Goal: Find specific fact: Find specific fact

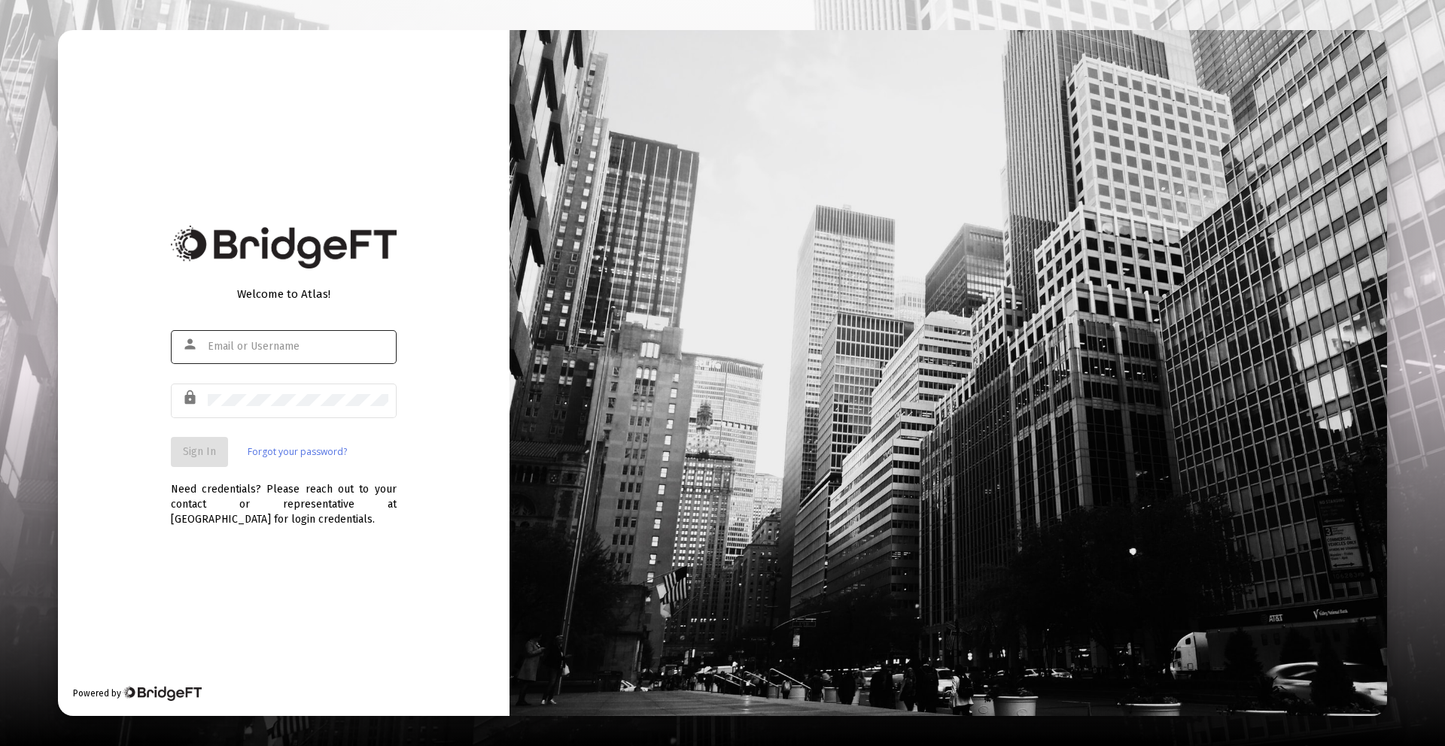
type input "[PERSON_NAME][EMAIL_ADDRESS][DOMAIN_NAME]"
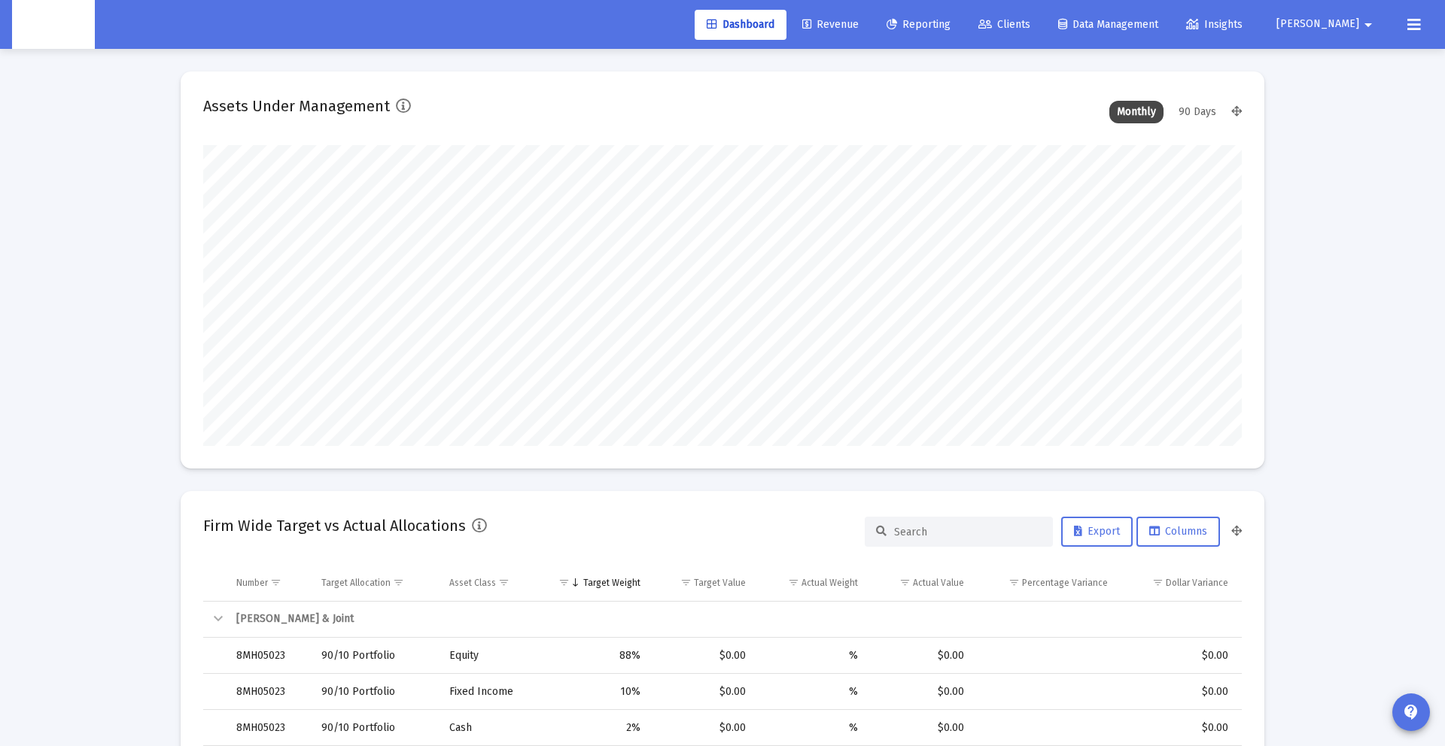
scroll to position [301, 559]
click at [858, 25] on span "Revenue" at bounding box center [830, 24] width 56 height 13
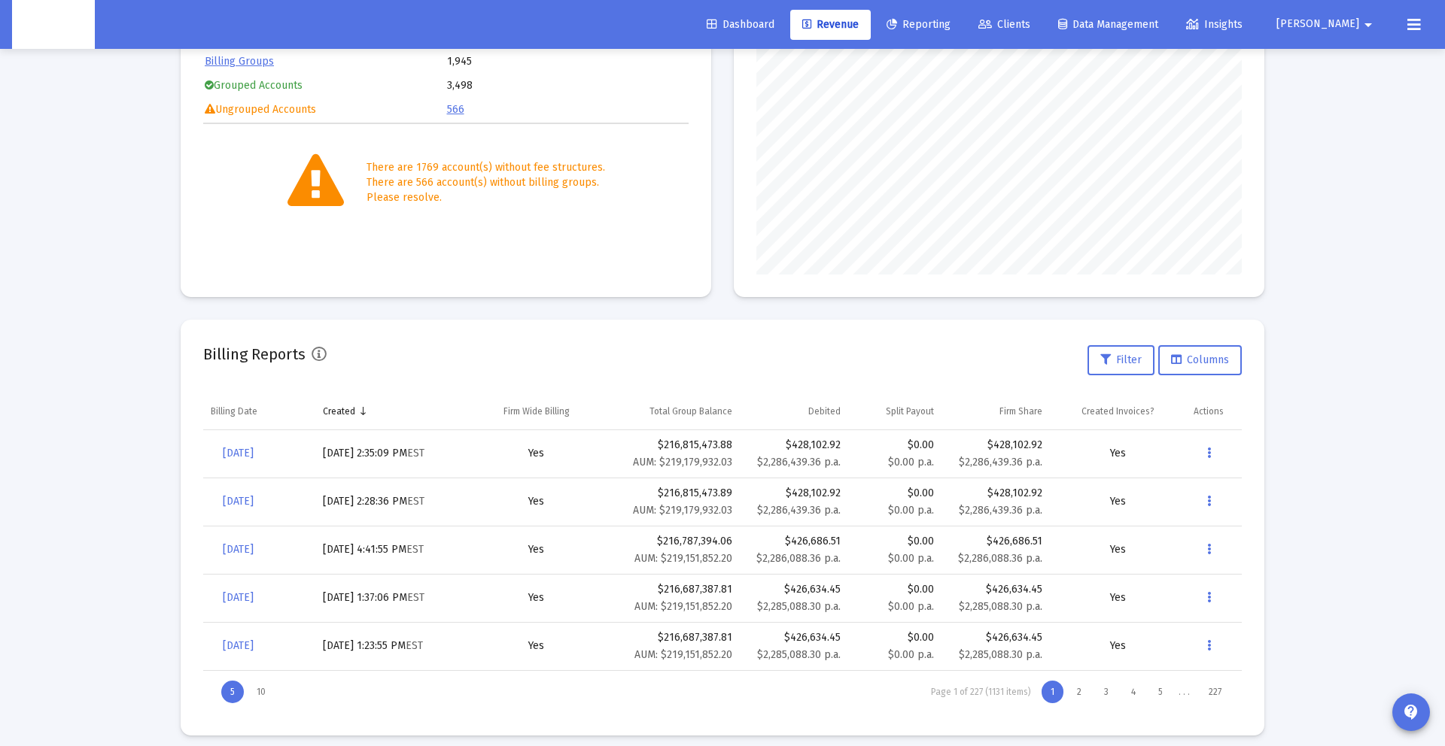
scroll to position [254, 0]
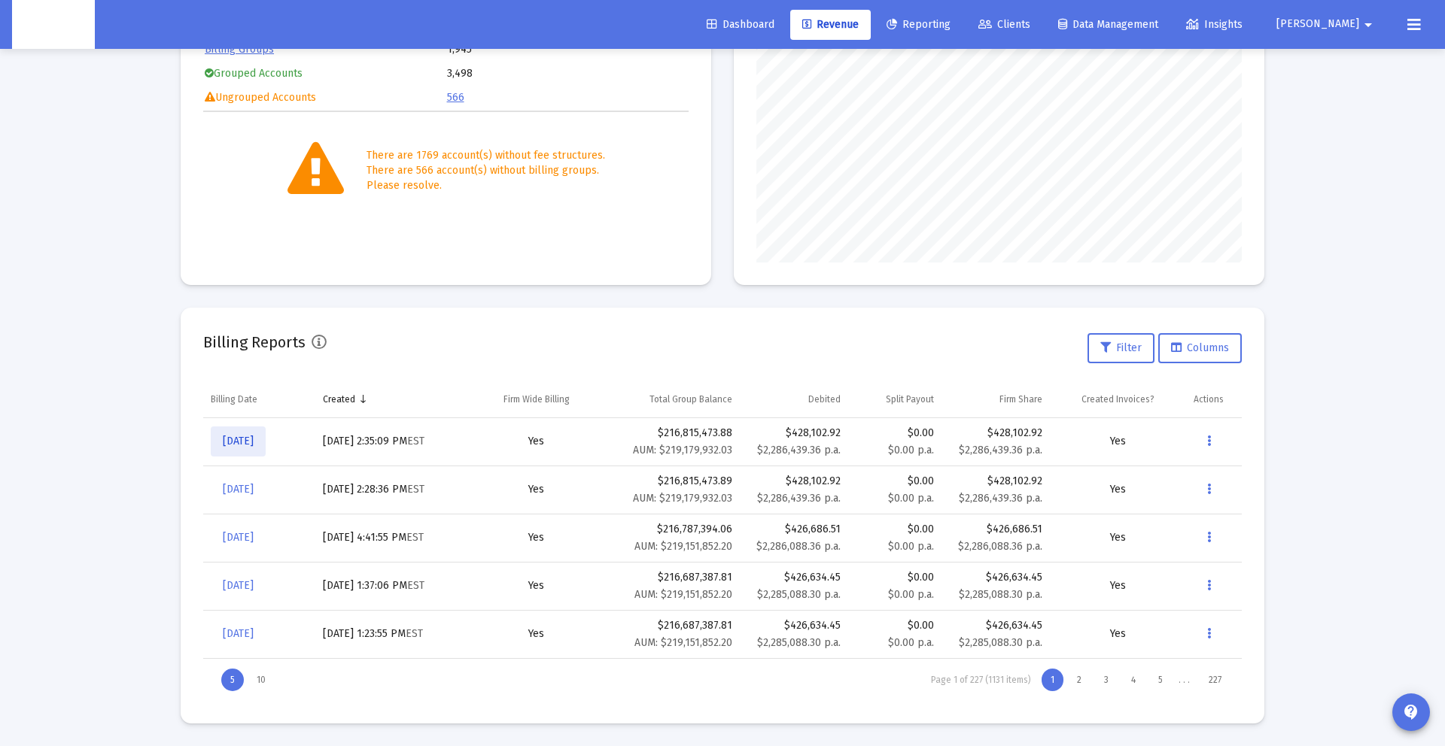
click at [245, 438] on span "[DATE]" at bounding box center [238, 441] width 31 height 13
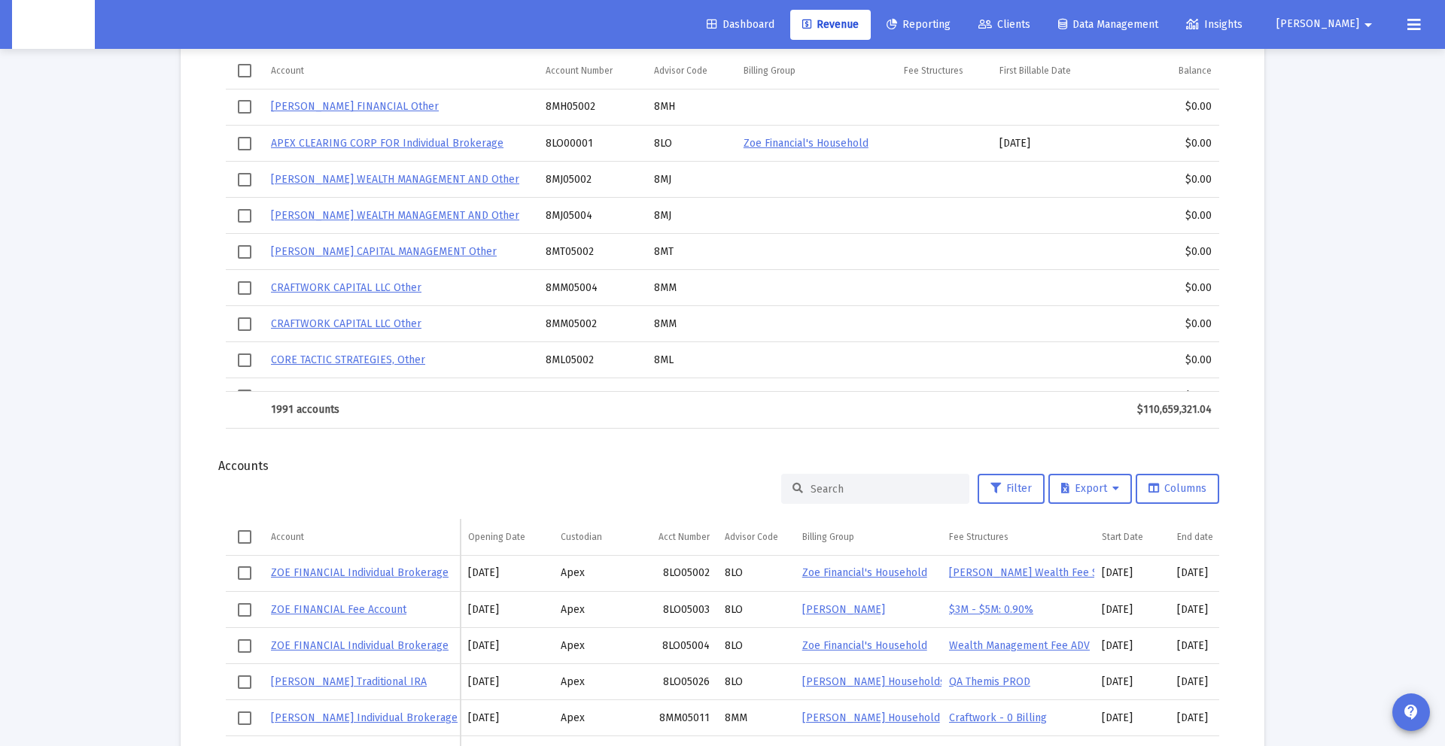
scroll to position [1744, 0]
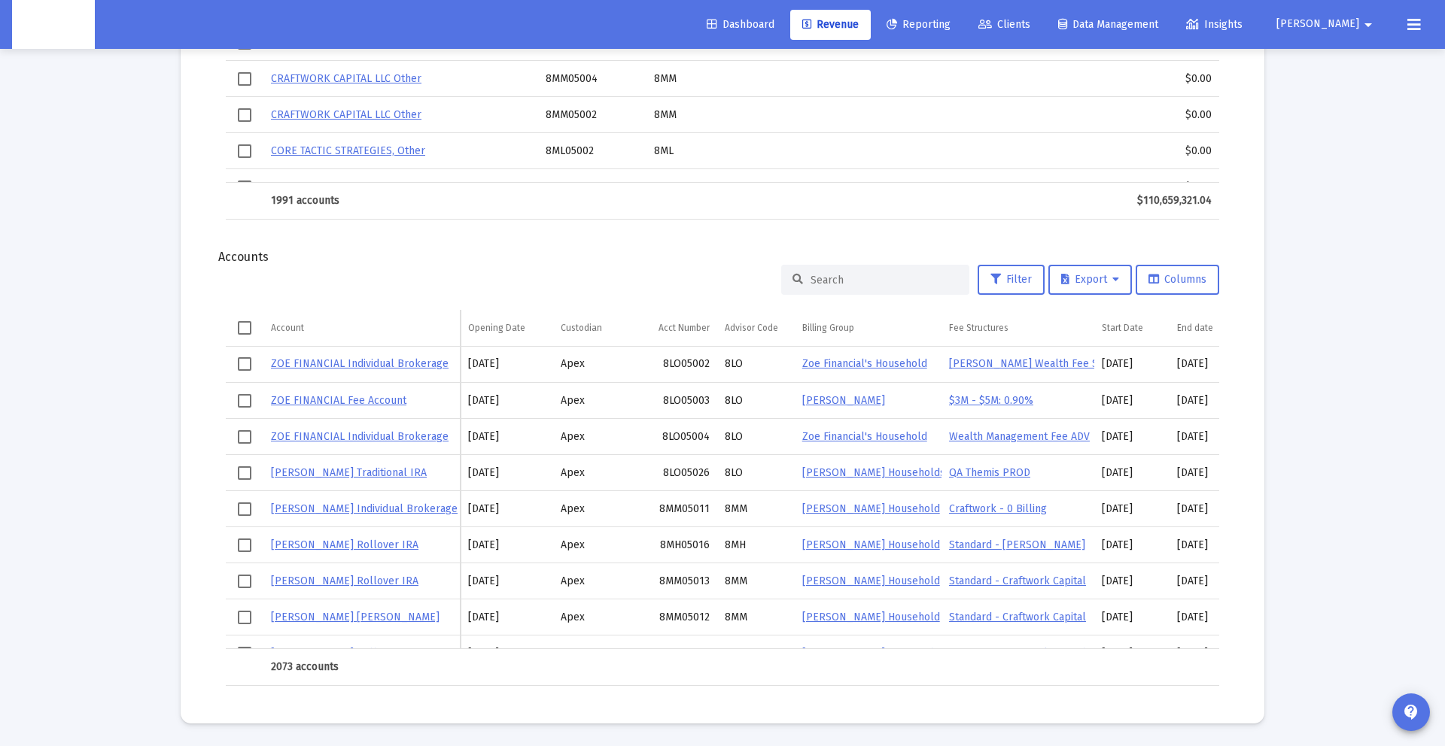
click at [866, 281] on input at bounding box center [883, 280] width 147 height 13
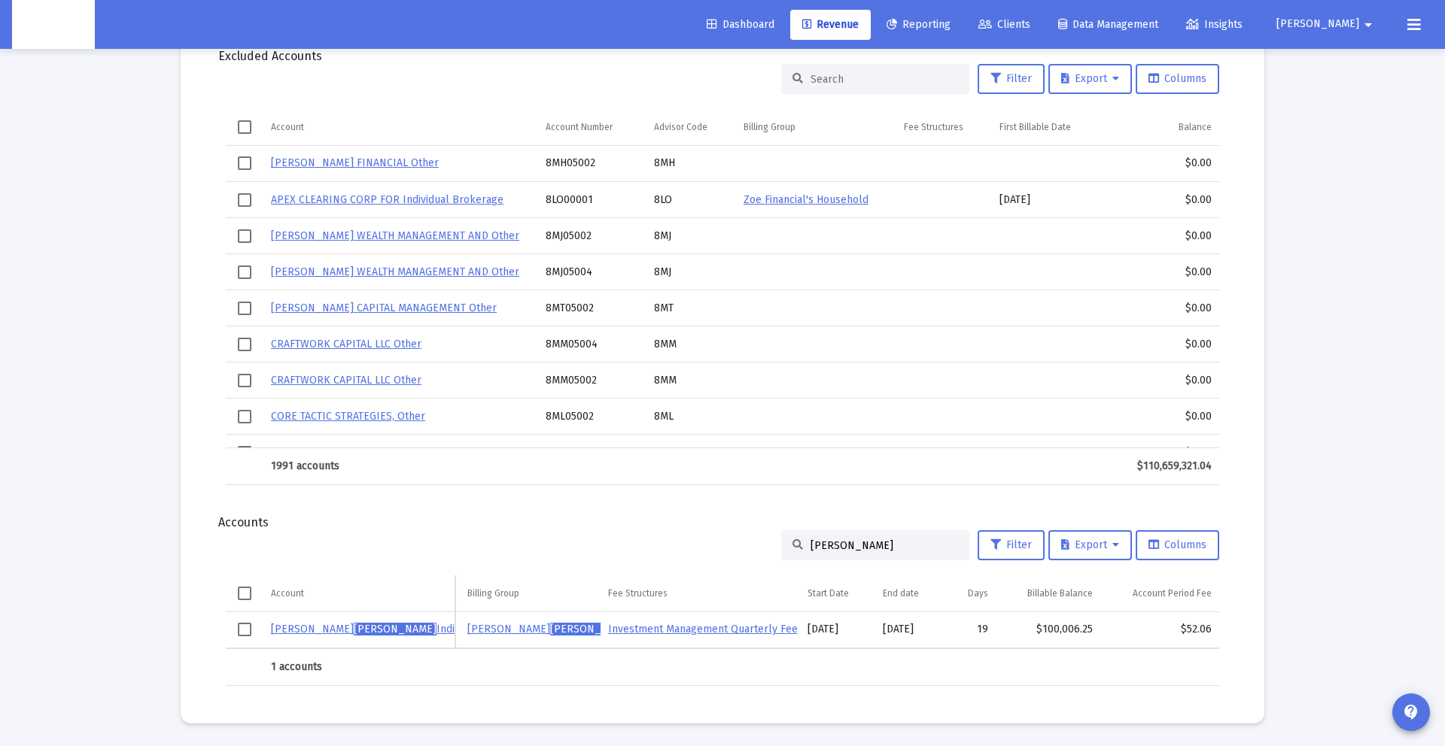
scroll to position [0, 330]
type input "[PERSON_NAME]"
drag, startPoint x: 1062, startPoint y: 634, endPoint x: 1064, endPoint y: 625, distance: 9.3
click at [1062, 634] on div "$100,006.25" at bounding box center [1048, 629] width 90 height 15
click at [1064, 625] on div "$100,006.25" at bounding box center [1048, 629] width 90 height 15
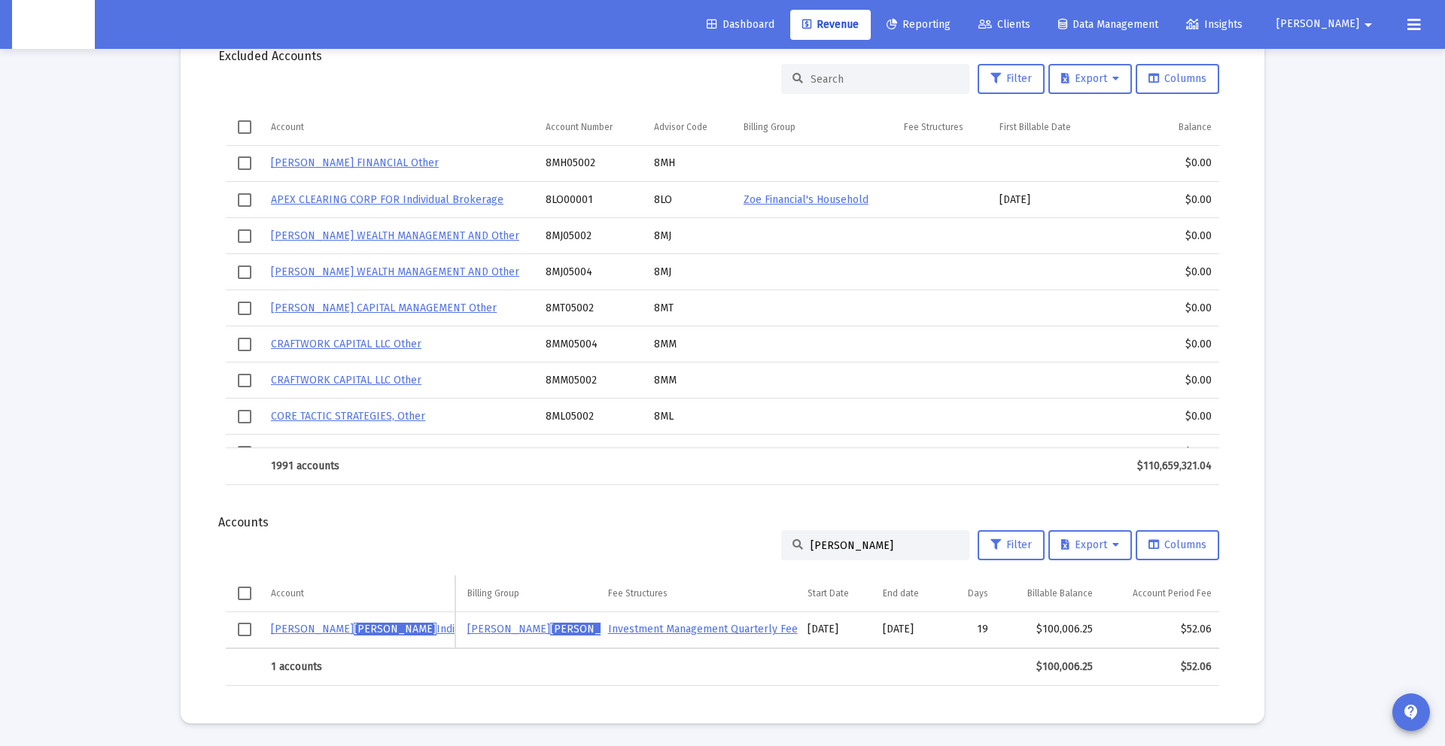
click at [1064, 625] on div "$100,006.25" at bounding box center [1048, 629] width 90 height 15
copy div "100,006.25"
click at [1201, 632] on div "$52.06" at bounding box center [1160, 629] width 104 height 15
copy div "52.06"
